Goal: Find specific page/section: Find specific page/section

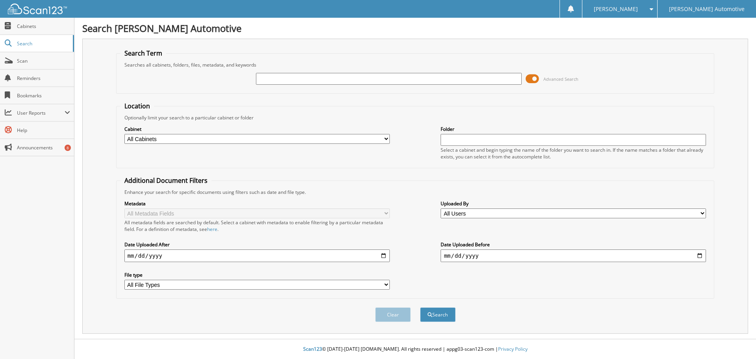
click at [311, 80] on input "text" at bounding box center [388, 79] width 265 height 12
type input "23615"
click at [420, 307] on button "Search" at bounding box center [437, 314] width 35 height 15
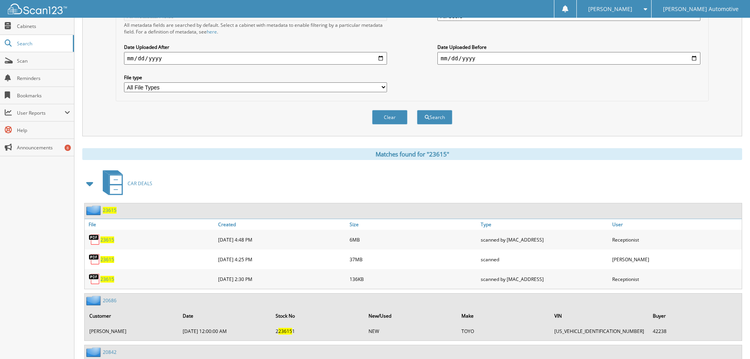
scroll to position [236, 0]
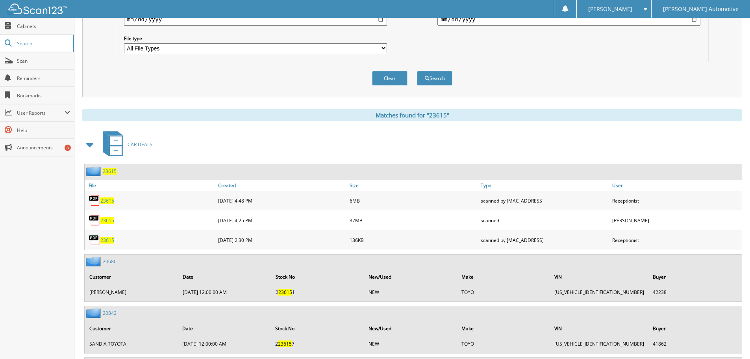
click at [111, 201] on span "23615" at bounding box center [107, 200] width 14 height 7
click at [105, 219] on span "23615" at bounding box center [107, 220] width 14 height 7
